Goal: Check status

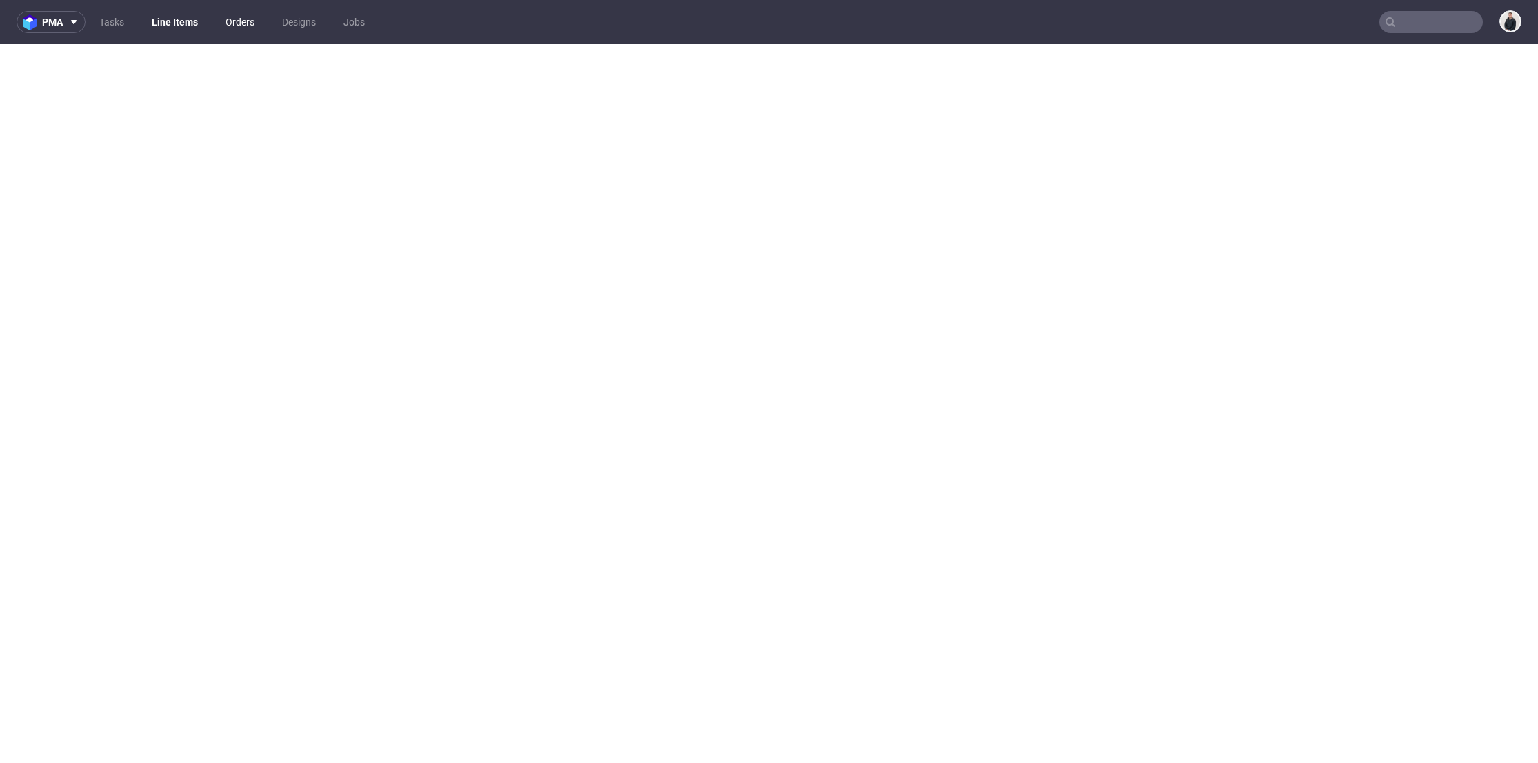
select select "in_progress"
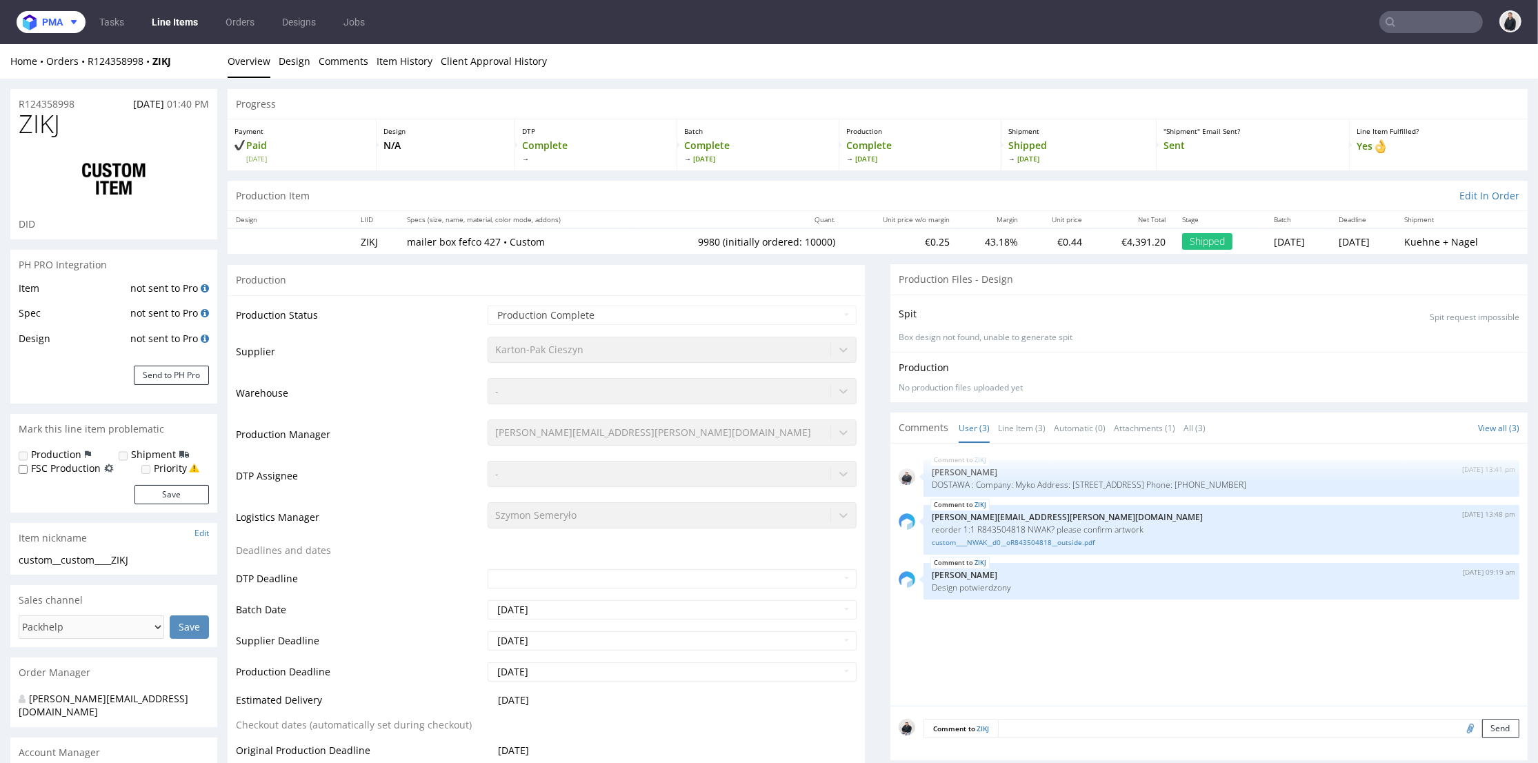
click at [54, 26] on span "pma" at bounding box center [52, 22] width 21 height 10
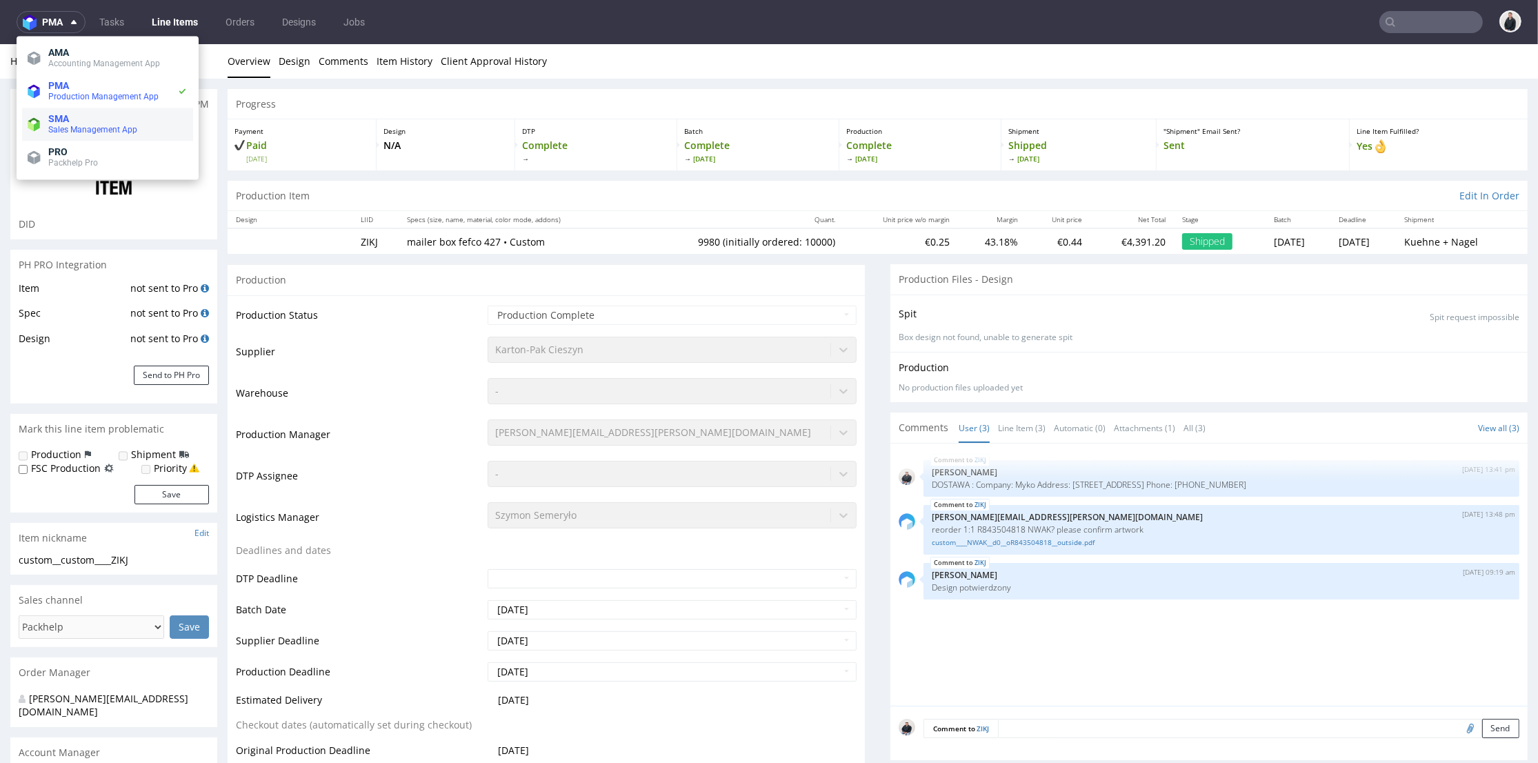
click at [93, 120] on span "SMA" at bounding box center [117, 118] width 139 height 11
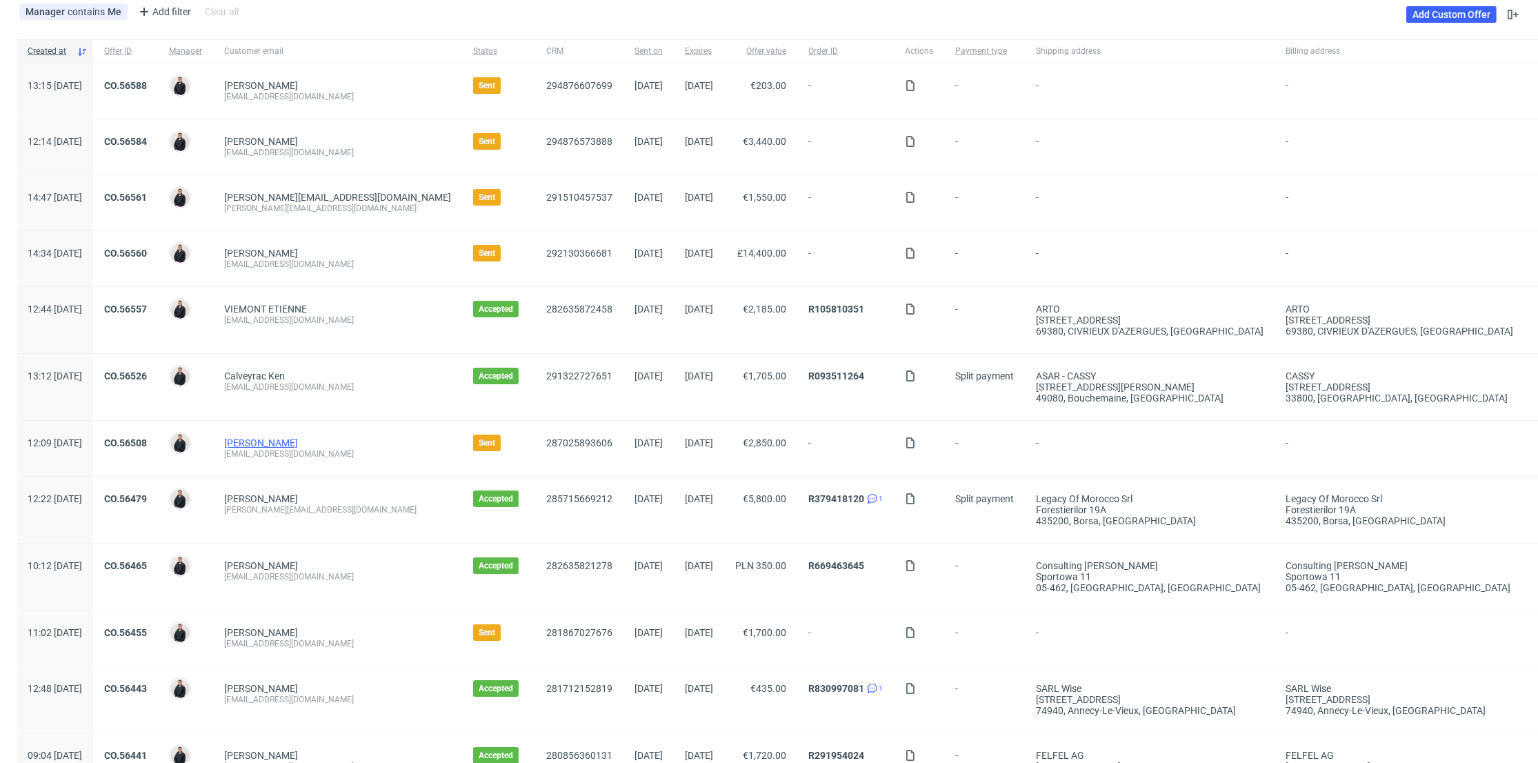
scroll to position [153, 0]
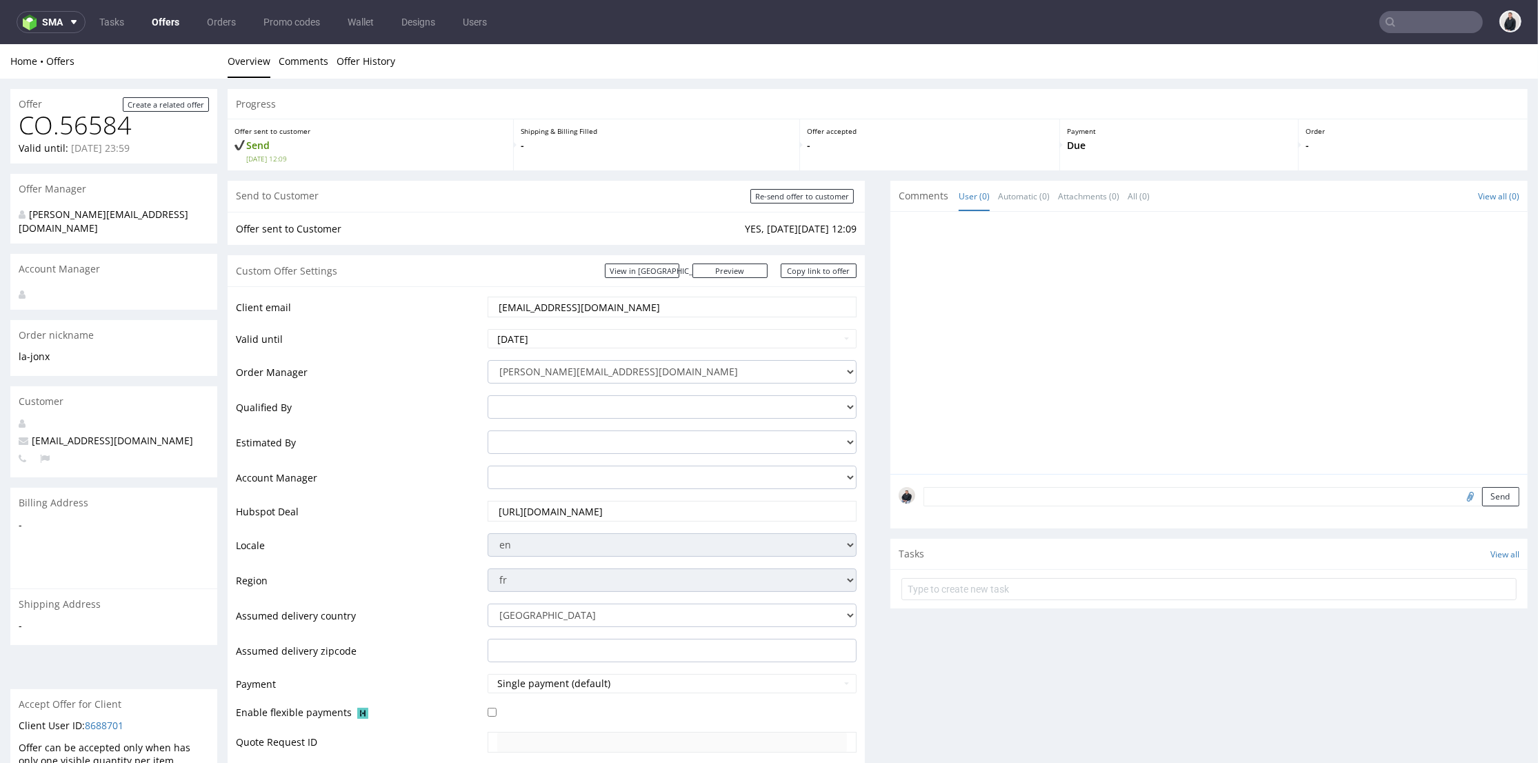
scroll to position [536, 0]
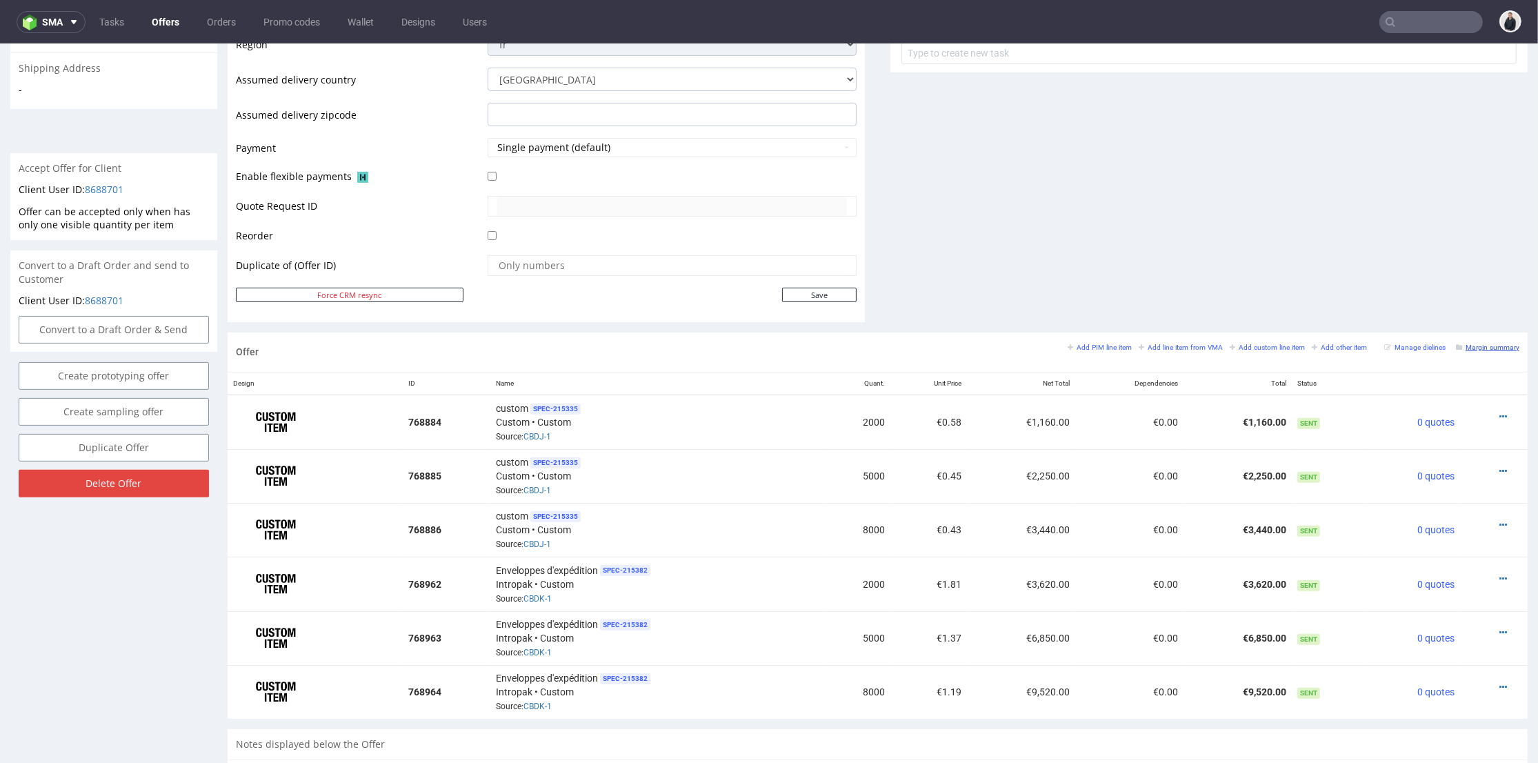
click at [1463, 344] on small "Margin summary" at bounding box center [1487, 348] width 63 height 8
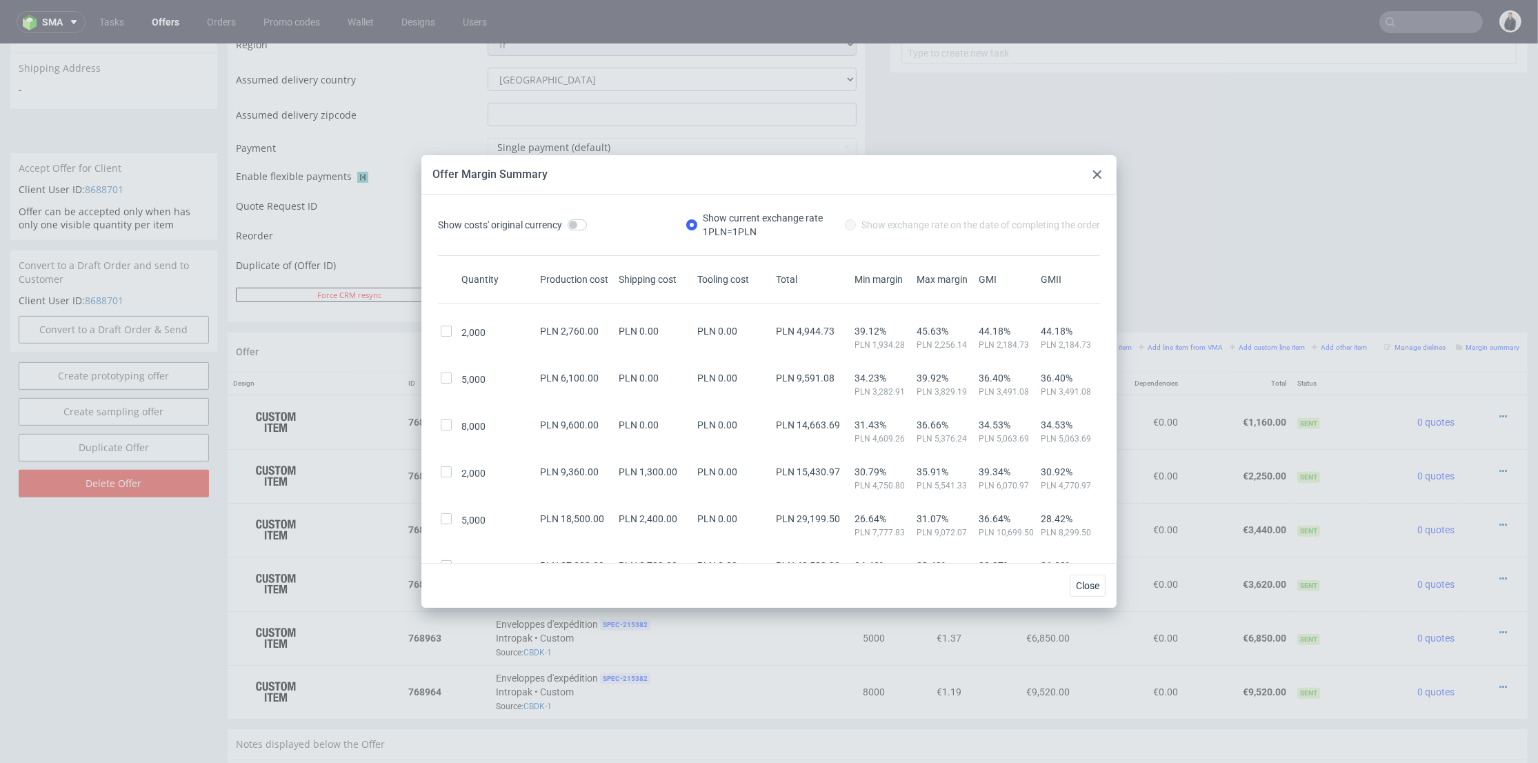
scroll to position [77, 0]
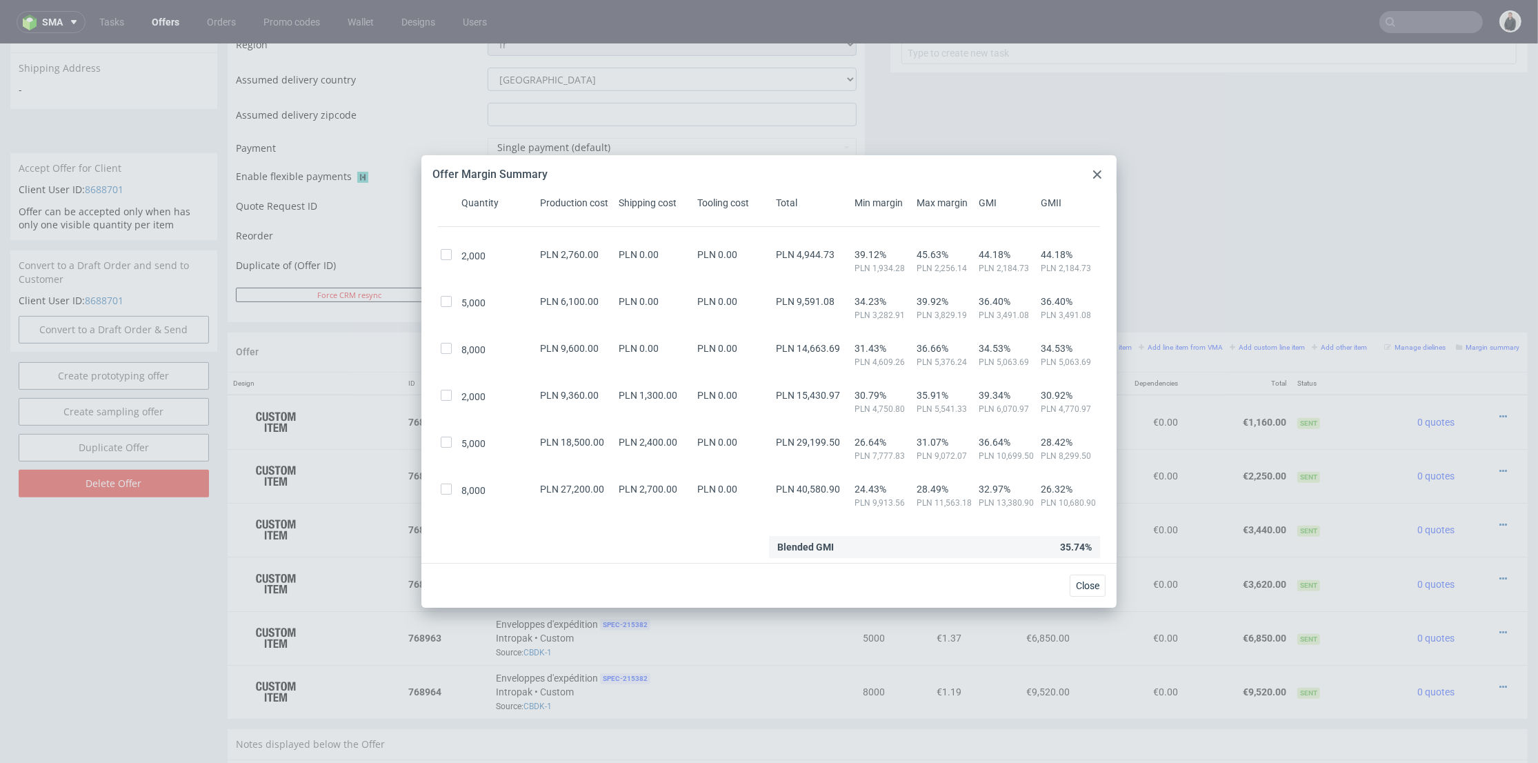
click at [1097, 177] on icon at bounding box center [1097, 174] width 8 height 8
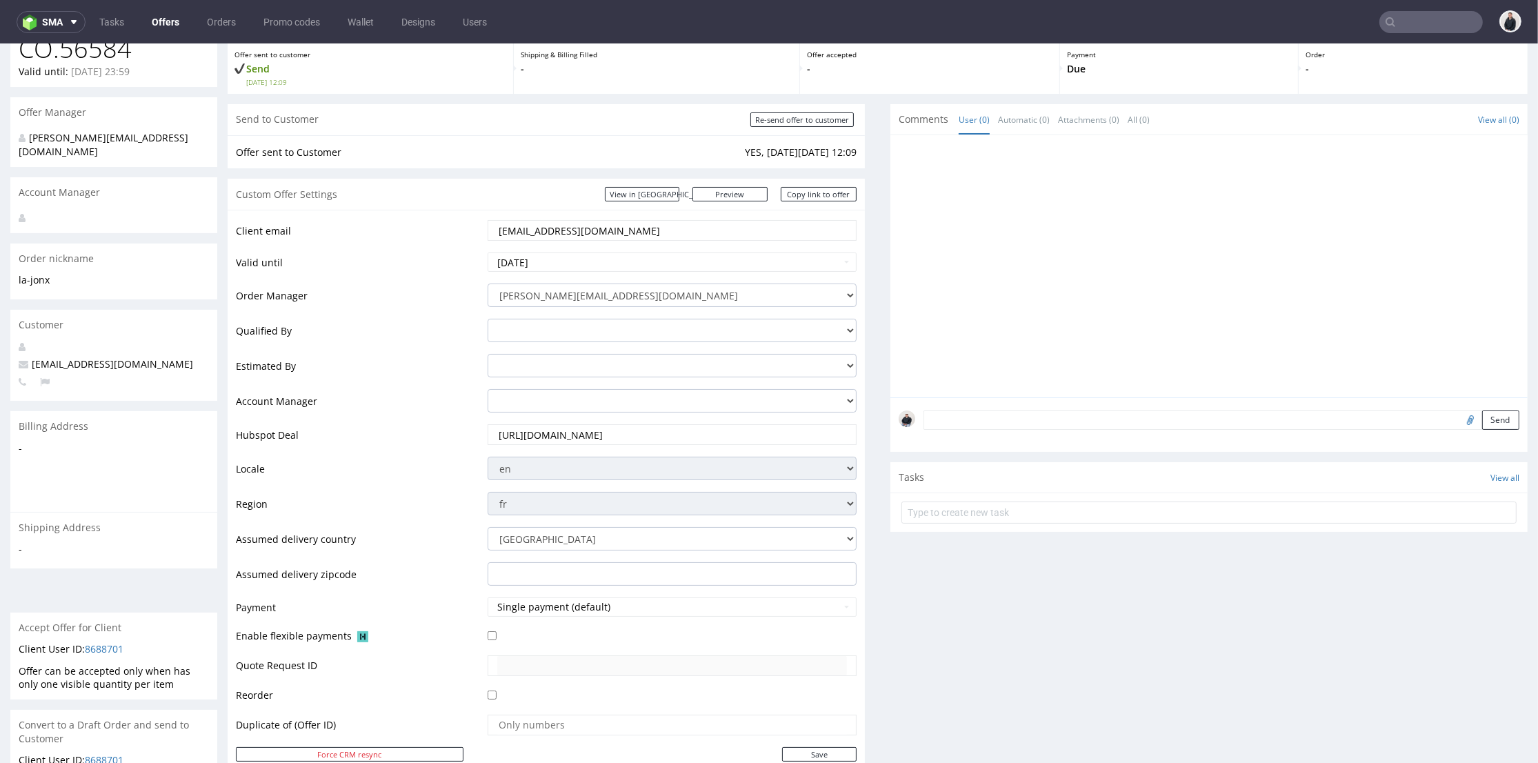
scroll to position [0, 0]
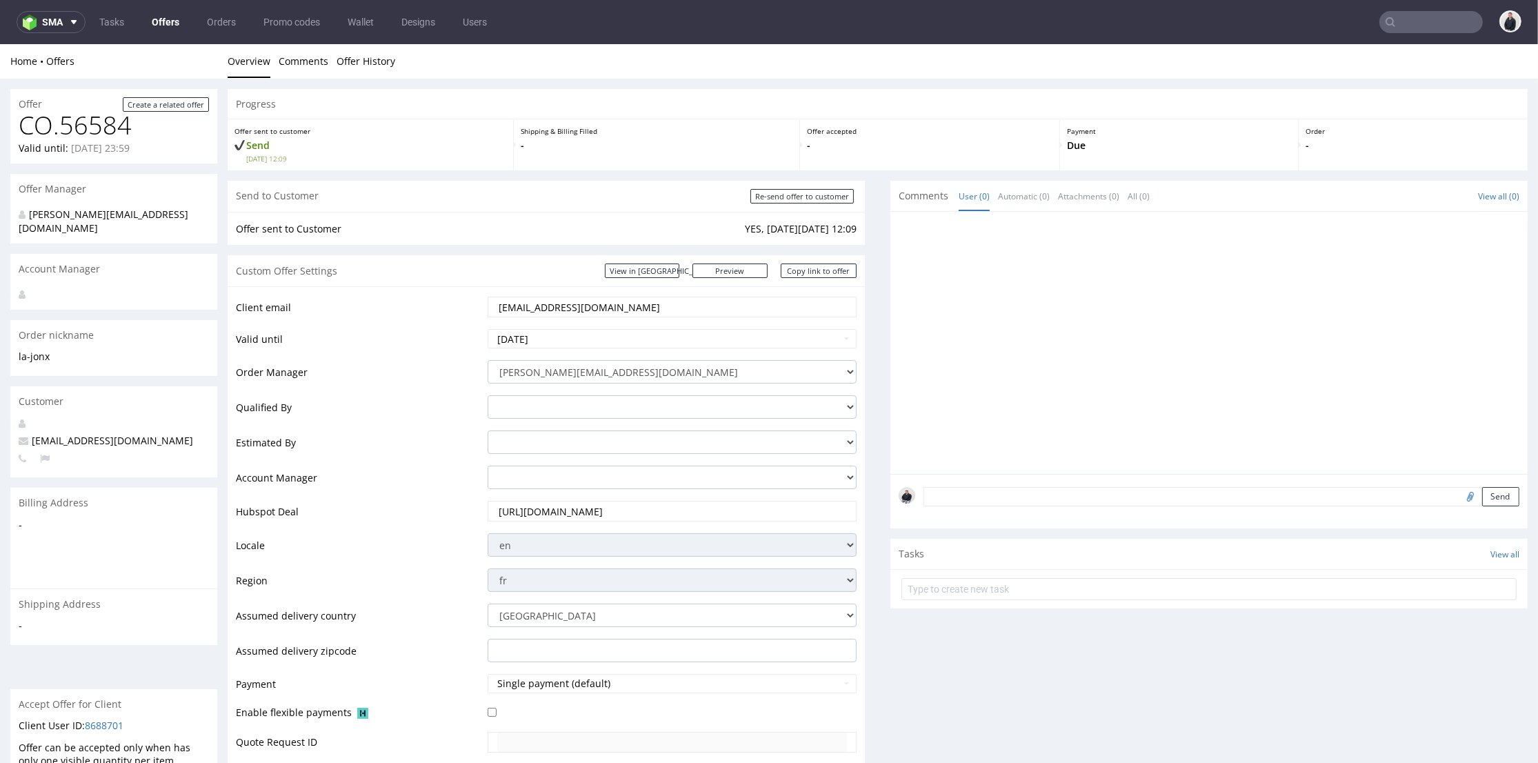
click at [163, 23] on link "Offers" at bounding box center [165, 22] width 44 height 22
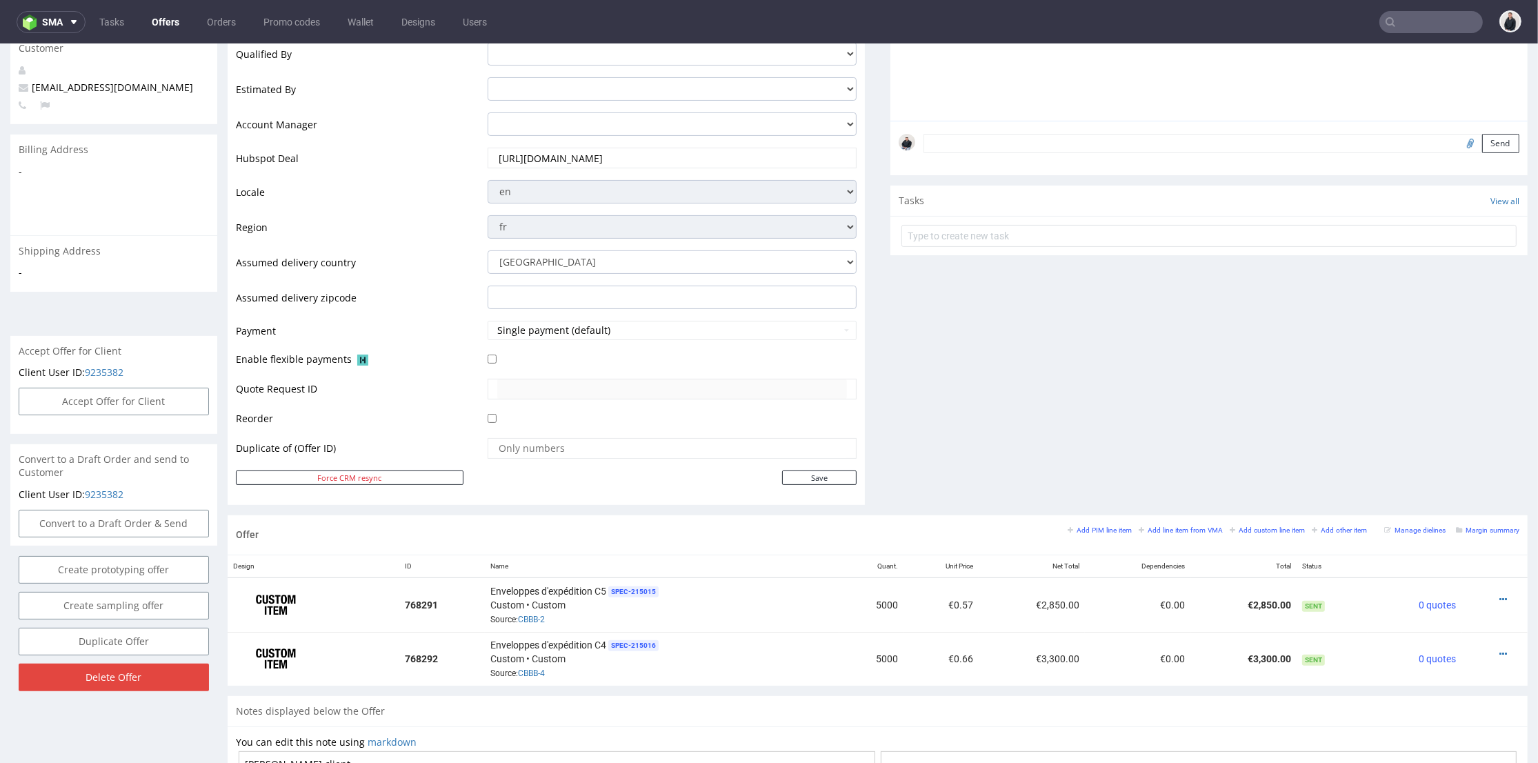
scroll to position [123, 0]
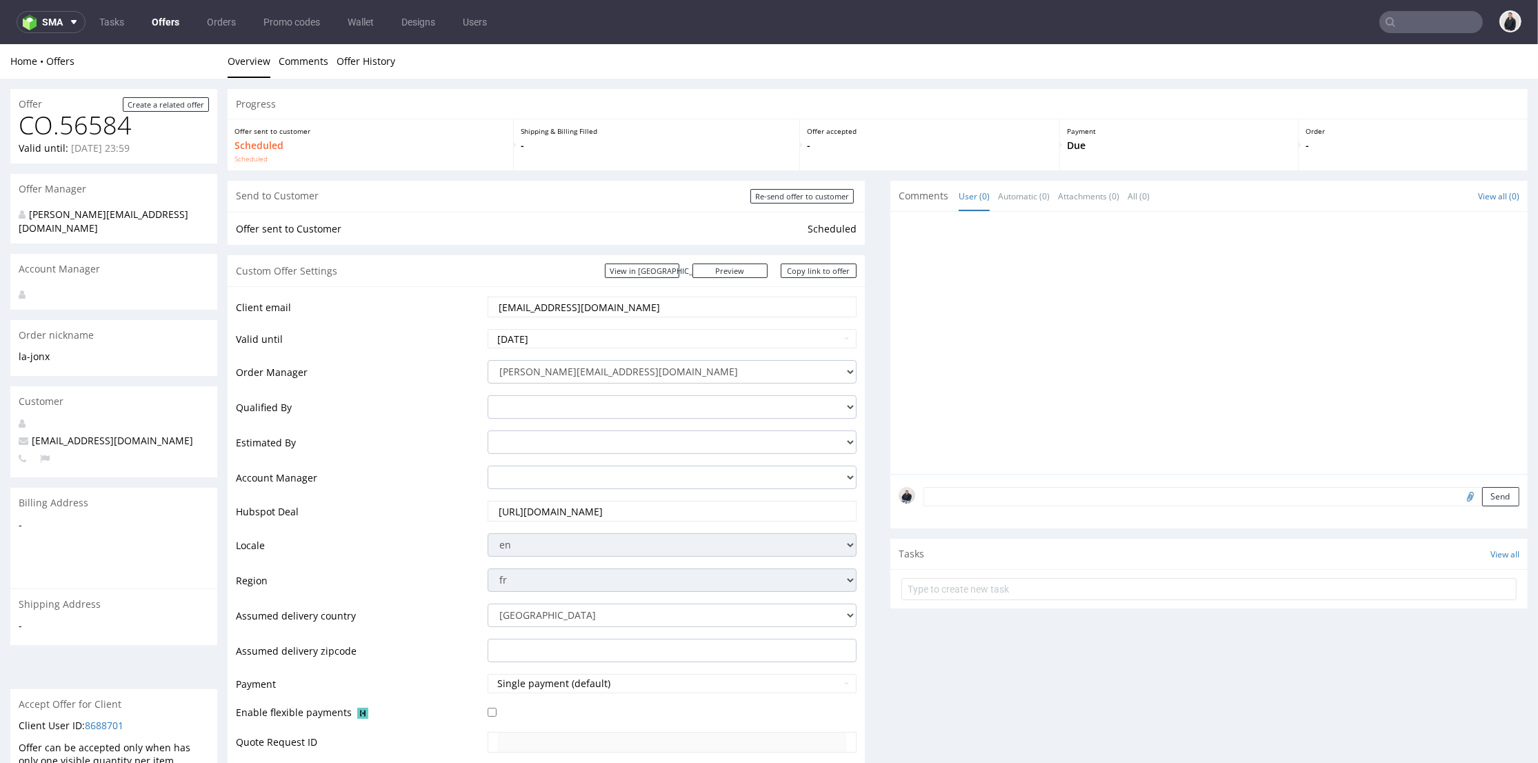
scroll to position [4, 0]
